Goal: Task Accomplishment & Management: Manage account settings

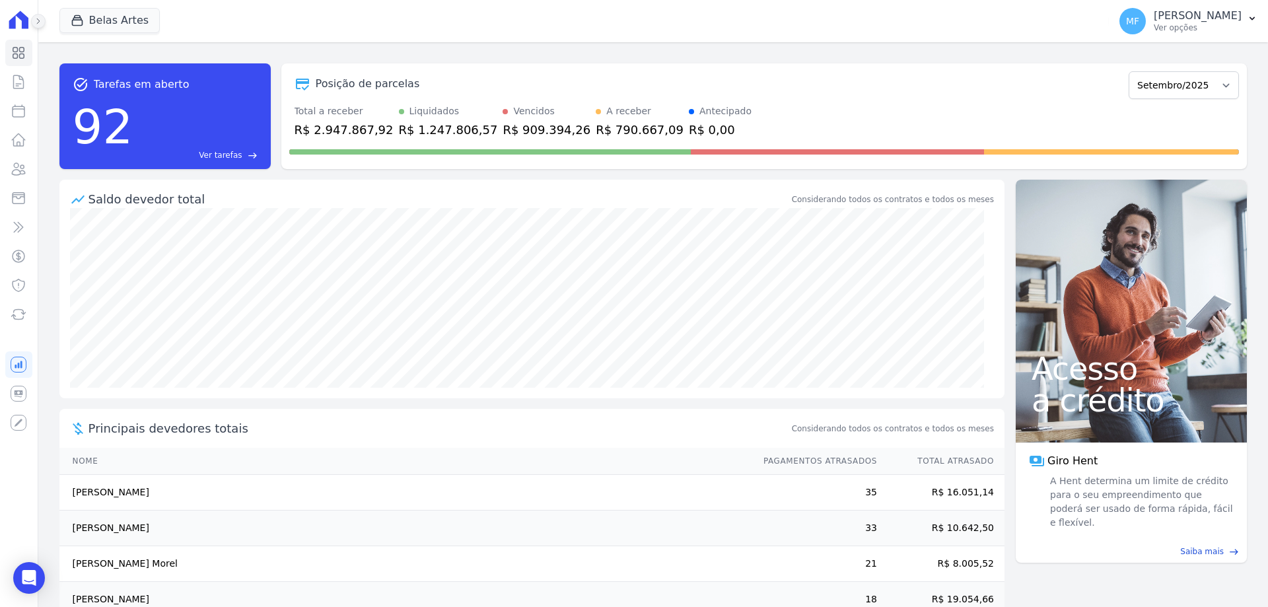
click at [40, 24] on icon at bounding box center [38, 21] width 8 height 8
click at [0, 0] on icon at bounding box center [0, 0] width 0 height 0
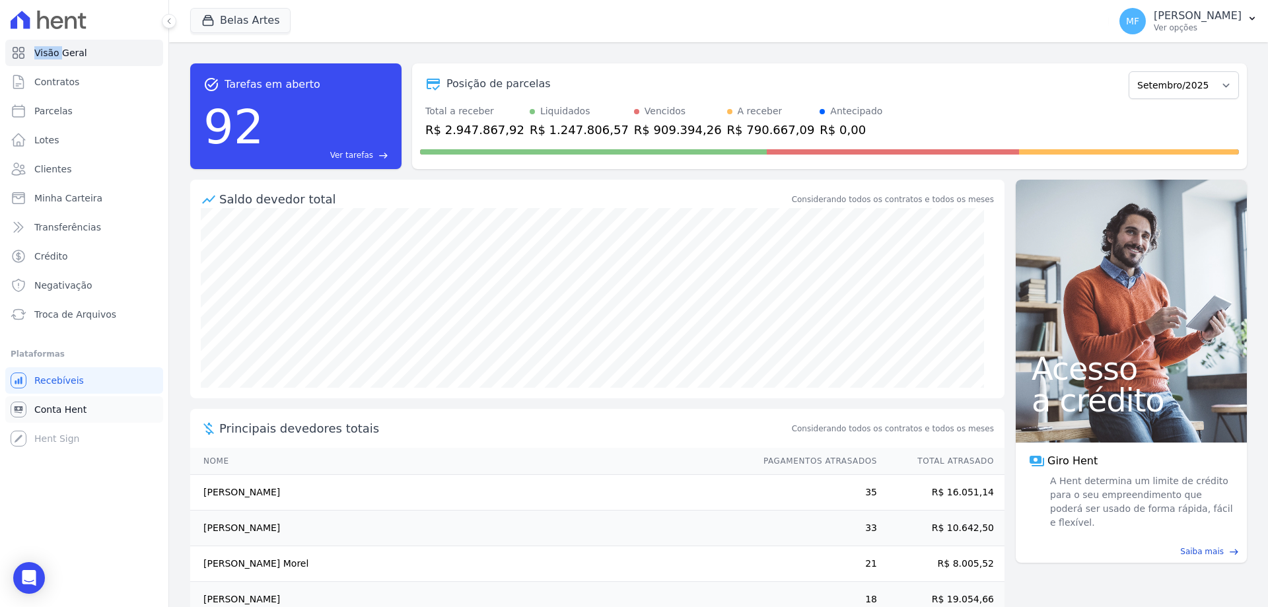
click at [65, 406] on span "Conta Hent" at bounding box center [60, 409] width 52 height 13
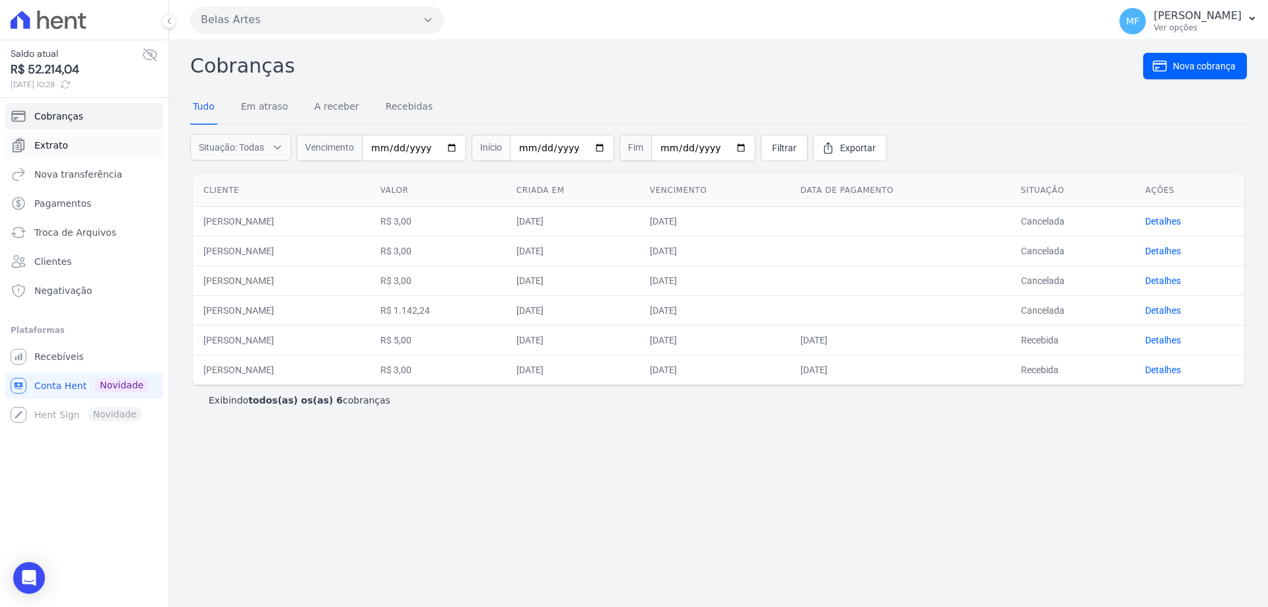
click at [71, 143] on link "Extrato" at bounding box center [84, 145] width 158 height 26
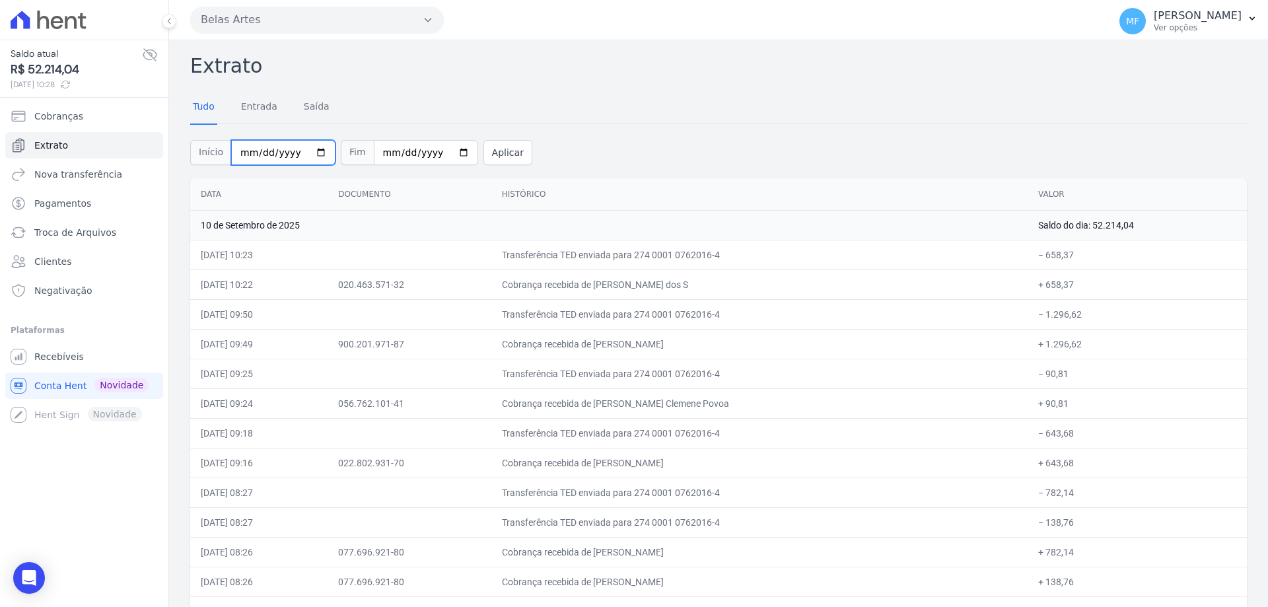
click at [323, 150] on input "2025-09-01" at bounding box center [283, 152] width 104 height 25
click at [320, 150] on input "2025-09-01" at bounding box center [283, 152] width 104 height 25
click at [312, 153] on input "2025-09-01" at bounding box center [283, 152] width 104 height 25
type input "[DATE]"
click at [445, 151] on input "2025-09-10" at bounding box center [426, 152] width 104 height 25
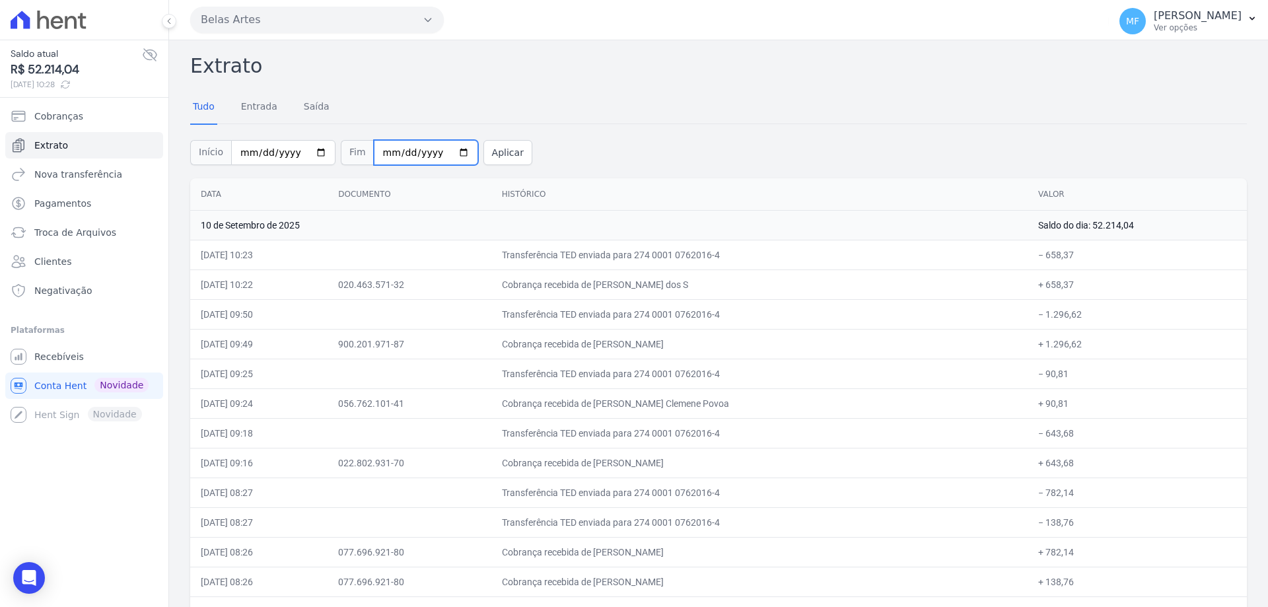
type input "[DATE]"
drag, startPoint x: 478, startPoint y: 151, endPoint x: 440, endPoint y: 145, distance: 38.0
click at [484, 151] on button "Aplicar" at bounding box center [508, 152] width 49 height 25
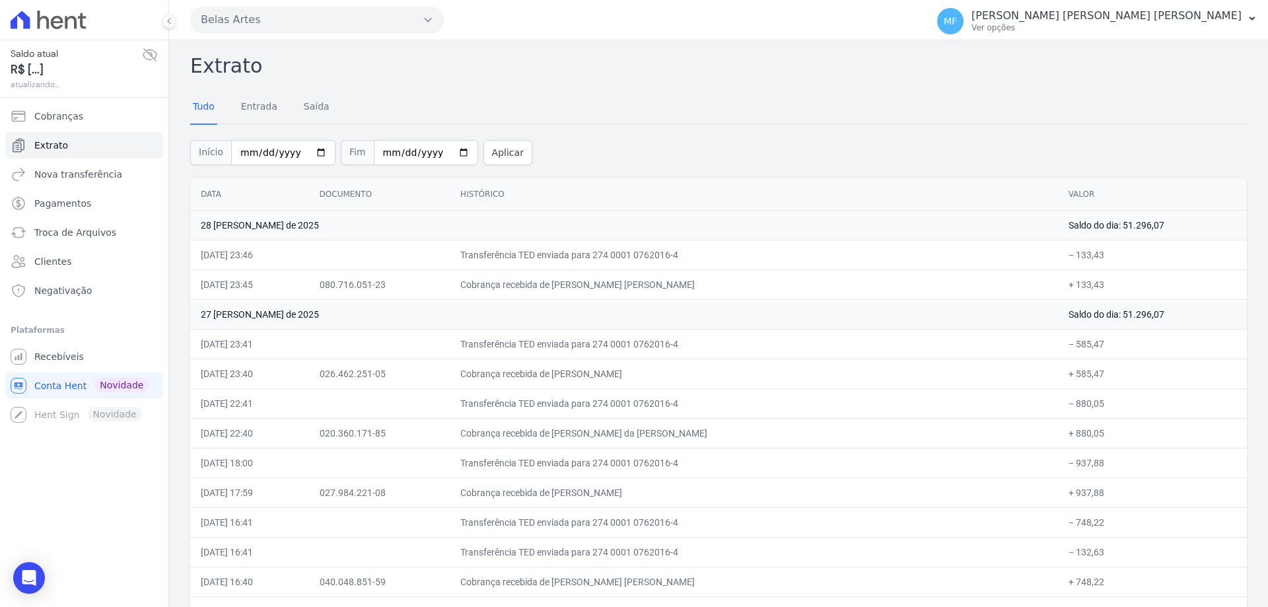
click at [234, 106] on div "Tudo Entrada [GEOGRAPHIC_DATA]" at bounding box center [261, 108] width 142 height 34
click at [244, 106] on link "Entrada" at bounding box center [259, 108] width 42 height 34
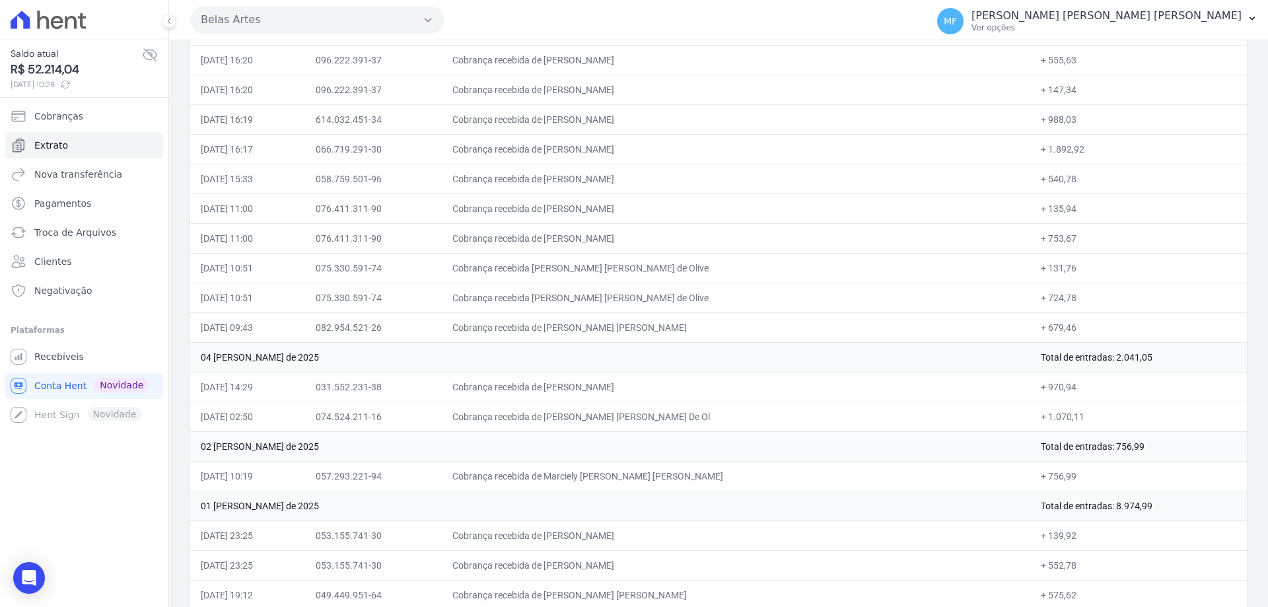
scroll to position [12605, 0]
